Goal: Task Accomplishment & Management: Use online tool/utility

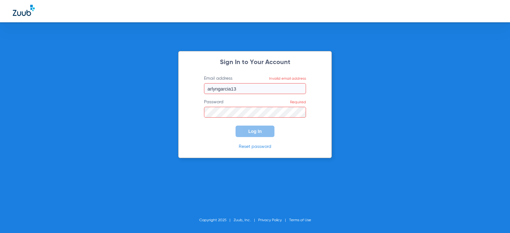
click at [259, 91] on input "arlyngarcia13" at bounding box center [255, 88] width 102 height 11
type input "[EMAIL_ADDRESS][DOMAIN_NAME]"
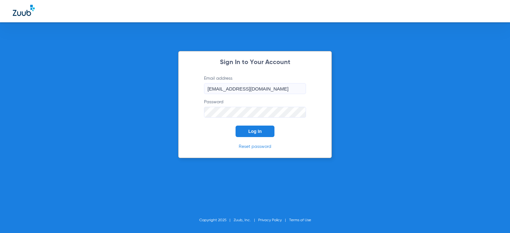
click at [235, 126] on button "Log In" at bounding box center [254, 131] width 39 height 11
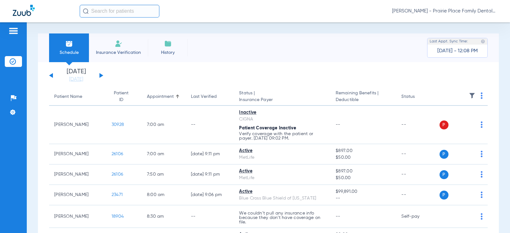
click at [99, 75] on div "[DATE] [DATE] [DATE] [DATE] [DATE] [DATE] [DATE] [DATE] [DATE] [DATE] [DATE] [D…" at bounding box center [76, 76] width 54 height 14
click at [101, 75] on button at bounding box center [101, 75] width 4 height 5
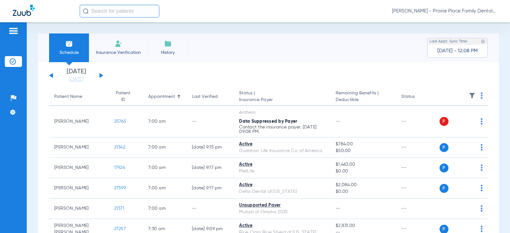
click at [101, 75] on button at bounding box center [101, 75] width 4 height 5
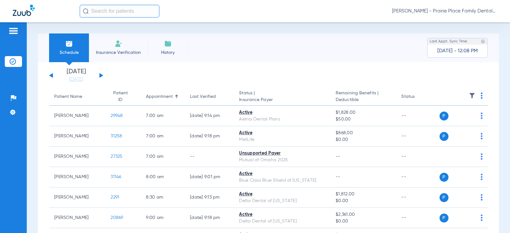
click at [101, 75] on button at bounding box center [101, 75] width 4 height 5
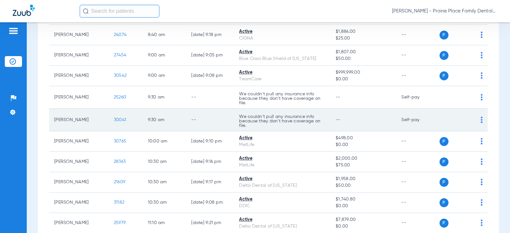
scroll to position [319, 0]
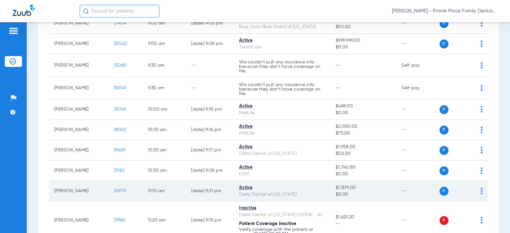
click at [115, 189] on span "25979" at bounding box center [120, 191] width 12 height 4
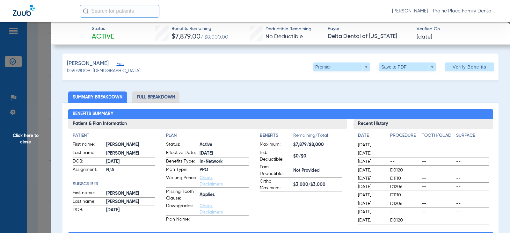
click at [169, 98] on li "Full Breakdown" at bounding box center [155, 96] width 47 height 11
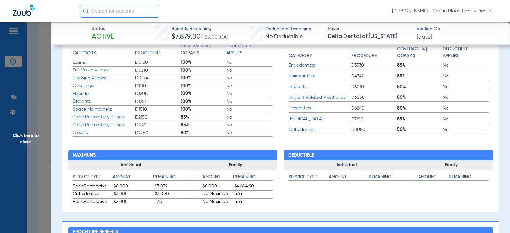
scroll to position [287, 0]
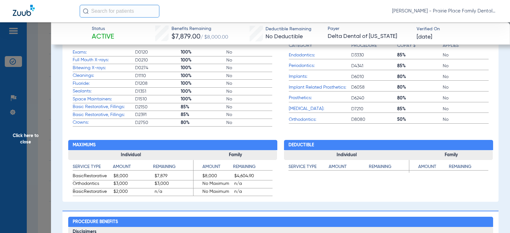
drag, startPoint x: 13, startPoint y: 138, endPoint x: 18, endPoint y: 135, distance: 5.0
click at [13, 138] on span "Click here to close" at bounding box center [25, 138] width 51 height 233
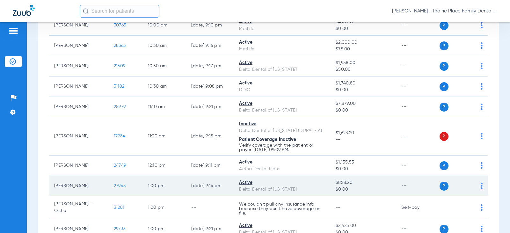
scroll to position [414, 0]
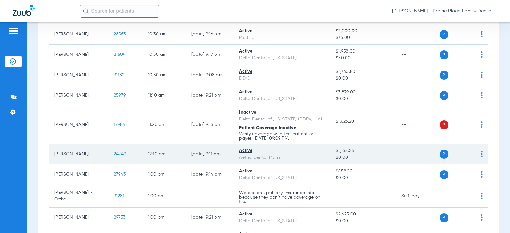
click at [114, 152] on span "24749" at bounding box center [120, 154] width 12 height 4
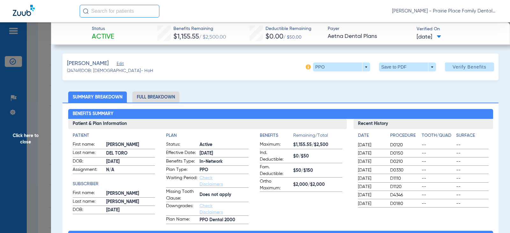
click at [168, 98] on li "Full Breakdown" at bounding box center [155, 96] width 47 height 11
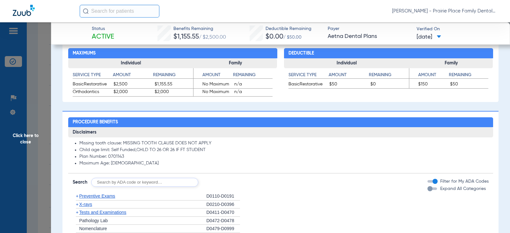
scroll to position [382, 0]
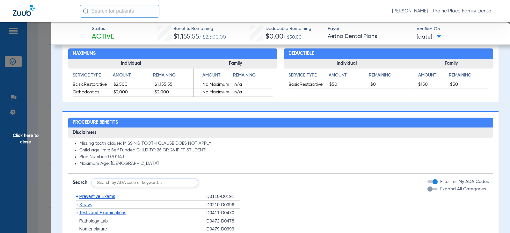
click at [427, 190] on div "button" at bounding box center [429, 188] width 5 height 5
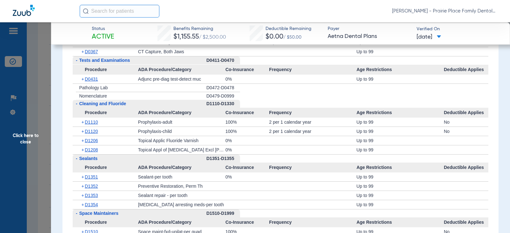
scroll to position [669, 0]
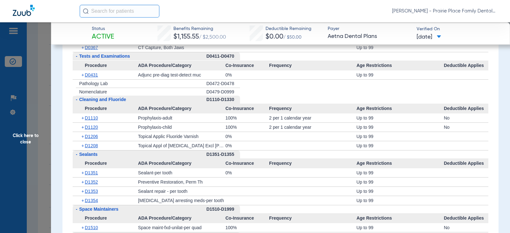
click at [23, 137] on span "Click here to close" at bounding box center [25, 138] width 51 height 233
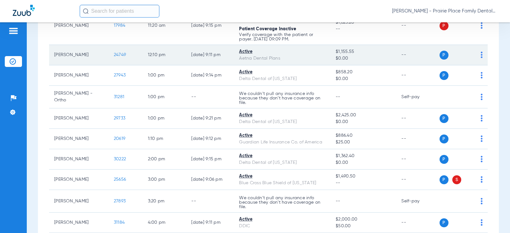
scroll to position [554, 0]
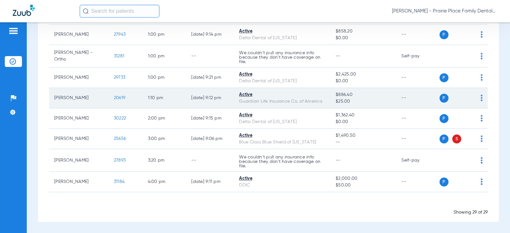
click at [114, 97] on span "20619" at bounding box center [119, 98] width 11 height 4
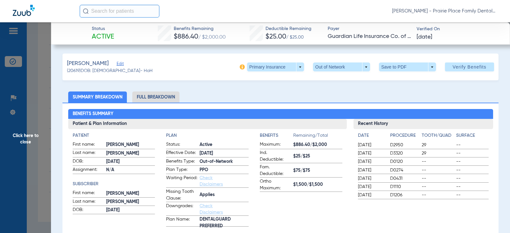
click at [164, 94] on li "Full Breakdown" at bounding box center [155, 96] width 47 height 11
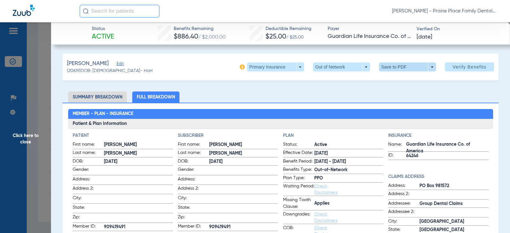
click at [430, 69] on span at bounding box center [407, 66] width 57 height 9
click at [408, 81] on span "Save to PDF" at bounding box center [404, 79] width 25 height 4
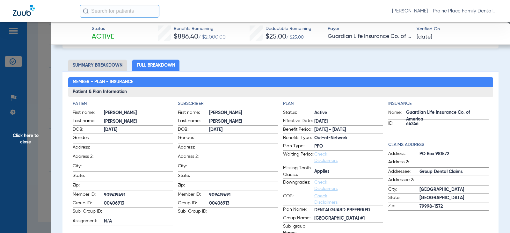
scroll to position [0, 0]
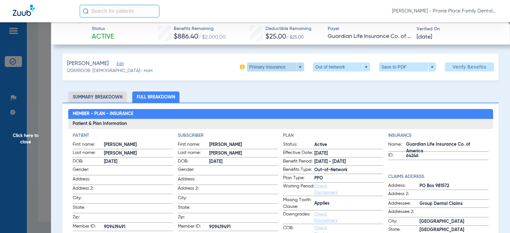
click at [296, 68] on span at bounding box center [275, 66] width 57 height 9
click at [269, 94] on span "Secondary Insurance" at bounding box center [269, 92] width 42 height 4
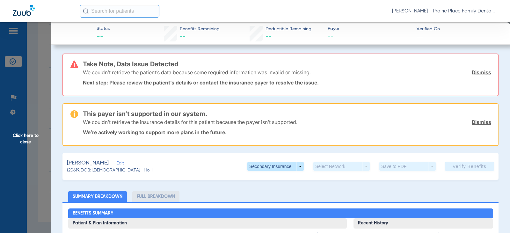
click at [32, 140] on span "Click here to close" at bounding box center [25, 138] width 51 height 233
